Goal: Task Accomplishment & Management: Manage account settings

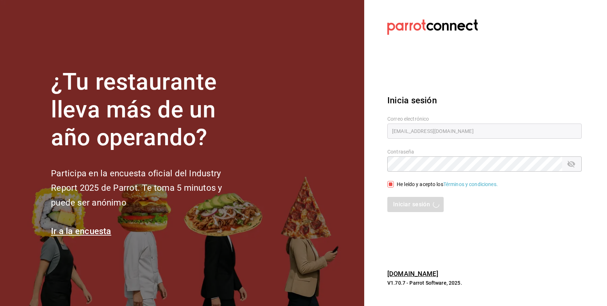
click at [394, 198] on div "Iniciar sesión" at bounding box center [484, 204] width 194 height 15
type input "[EMAIL_ADDRESS][DOMAIN_NAME]"
click at [392, 190] on div "Iniciar sesión" at bounding box center [480, 200] width 203 height 24
click at [391, 186] on input "He leído y acepto los Términos y condiciones." at bounding box center [390, 184] width 7 height 7
checkbox input "true"
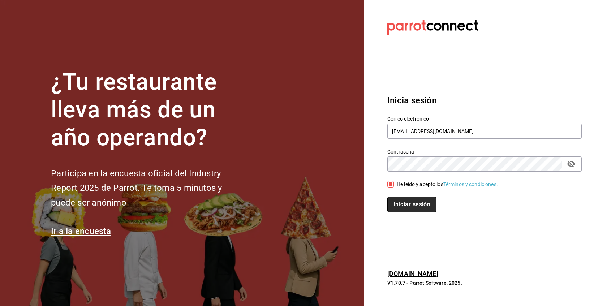
click at [400, 198] on button "Iniciar sesión" at bounding box center [411, 204] width 49 height 15
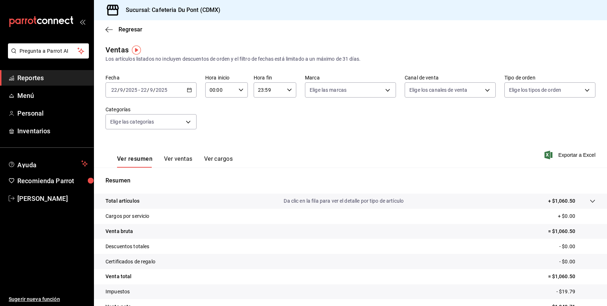
click at [182, 91] on div "2025-09-22 22 / 9 / 2025 - 2025-09-22 22 / 9 / 2025" at bounding box center [150, 89] width 91 height 15
click at [235, 160] on div "Ver resumen Ver ventas Ver cargos Exportar a Excel" at bounding box center [350, 153] width 513 height 30
click at [181, 156] on button "Ver ventas" at bounding box center [178, 161] width 29 height 12
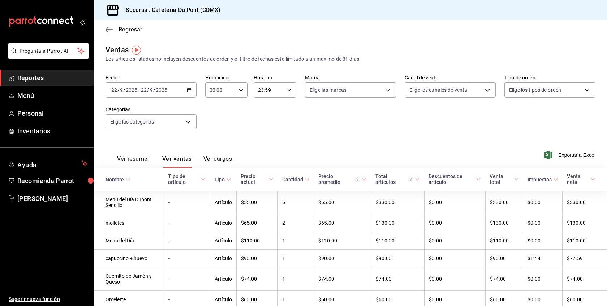
click at [300, 139] on div "Ver resumen Ver ventas Ver cargos Exportar a Excel" at bounding box center [350, 153] width 513 height 30
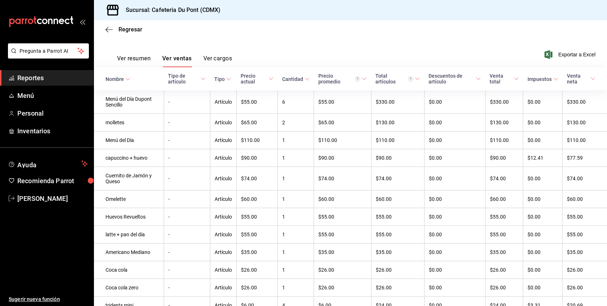
scroll to position [101, 0]
